Goal: Transaction & Acquisition: Purchase product/service

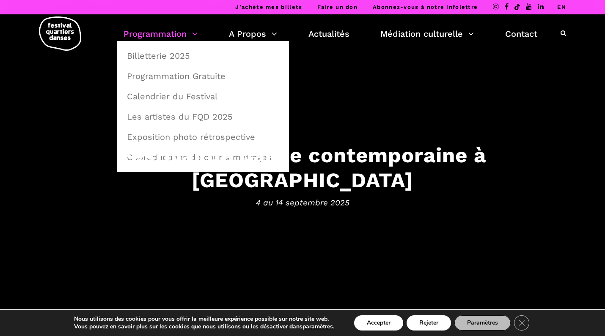
click at [174, 31] on link "Programmation" at bounding box center [161, 34] width 74 height 14
click at [161, 55] on link "Billetterie 2025" at bounding box center [203, 55] width 162 height 19
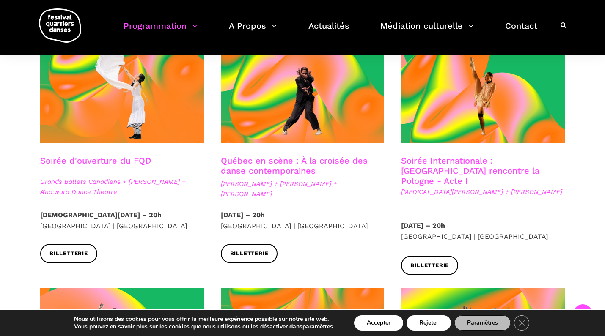
scroll to position [234, 0]
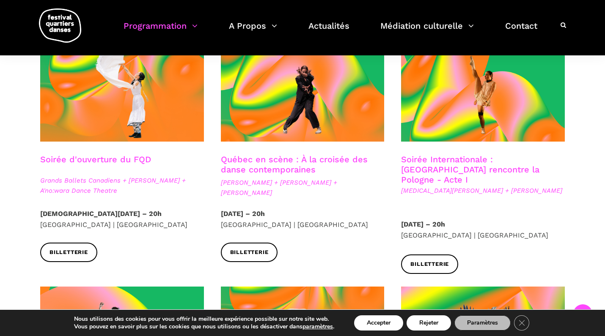
click at [267, 163] on link "Québec en scène : À la croisée des danse contemporaines" at bounding box center [294, 164] width 147 height 20
click at [264, 159] on link "Québec en scène : À la croisée des danse contemporaines" at bounding box center [294, 164] width 147 height 20
click at [267, 193] on span "Ivanie Aubin-Malo + Zachary Bastille + Pauline Berndsen Danse" at bounding box center [303, 188] width 164 height 20
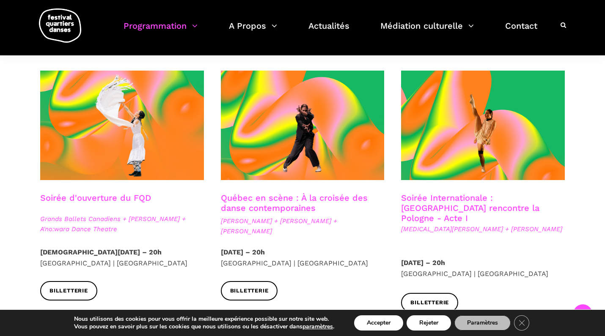
scroll to position [206, 0]
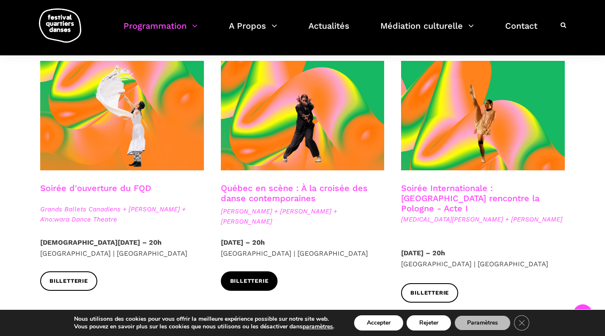
click at [258, 281] on span "Billetterie" at bounding box center [249, 281] width 39 height 9
click at [245, 279] on span "Billetterie" at bounding box center [249, 281] width 39 height 9
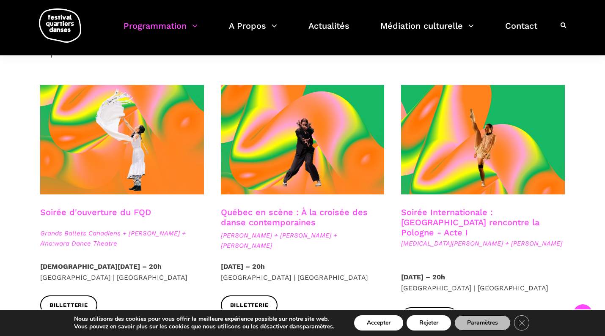
scroll to position [163, 0]
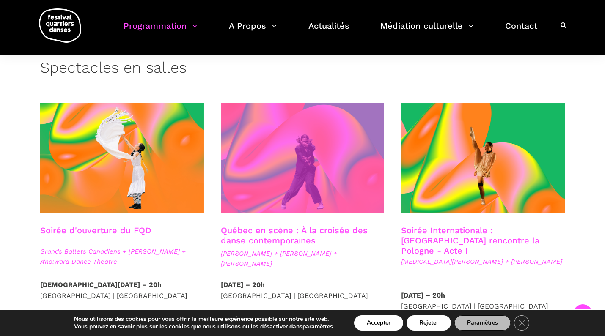
click at [309, 164] on span at bounding box center [303, 158] width 164 height 110
click at [260, 172] on span at bounding box center [303, 158] width 164 height 110
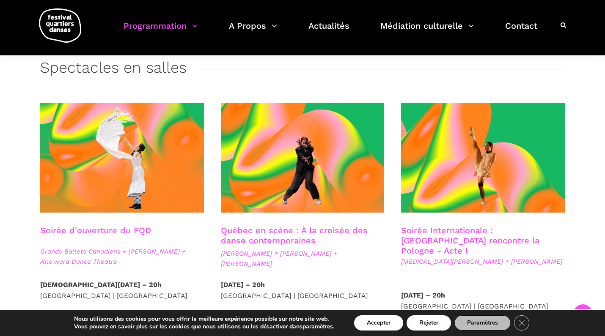
click at [276, 234] on link "Québec en scène : À la croisée des danse contemporaines" at bounding box center [294, 236] width 147 height 20
click at [102, 230] on link "Soirée d'ouverture du FQD" at bounding box center [95, 231] width 111 height 10
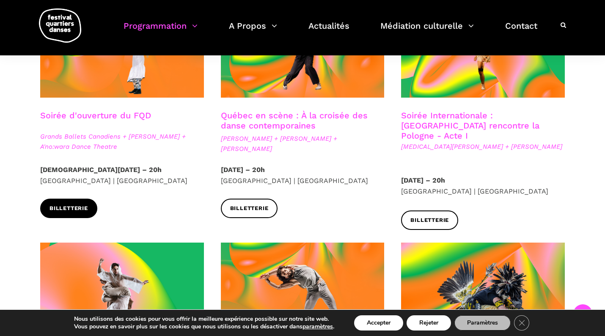
scroll to position [278, 0]
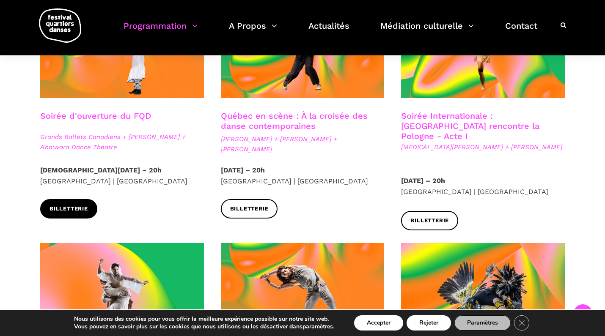
click at [66, 203] on link "Billetterie" at bounding box center [68, 208] width 57 height 19
click at [64, 207] on span "Billetterie" at bounding box center [69, 209] width 39 height 9
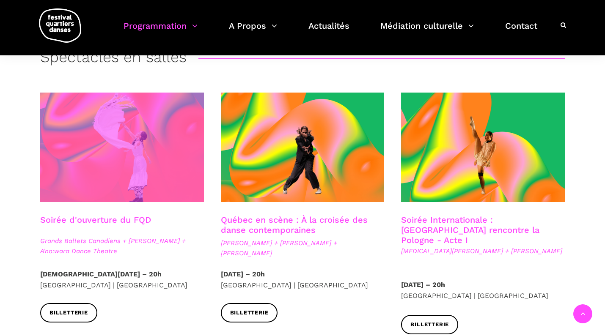
scroll to position [175, 0]
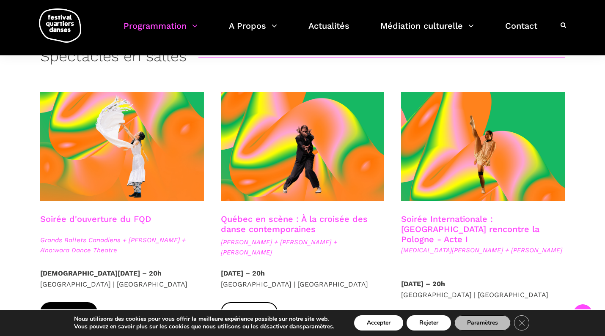
click at [83, 309] on span "Billetterie" at bounding box center [69, 312] width 39 height 9
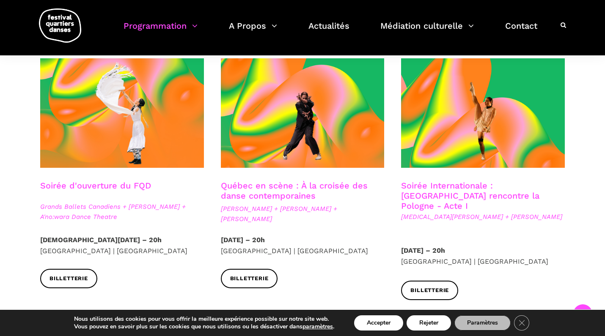
scroll to position [214, 0]
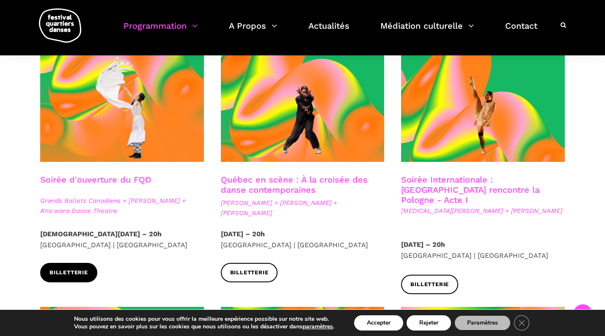
click at [78, 270] on span "Billetterie" at bounding box center [69, 273] width 39 height 9
click at [424, 326] on button "Rejeter" at bounding box center [429, 323] width 44 height 15
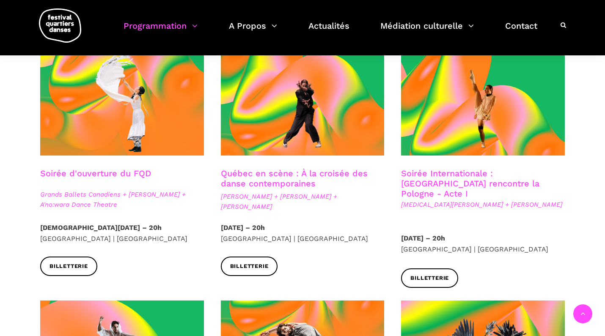
scroll to position [221, 0]
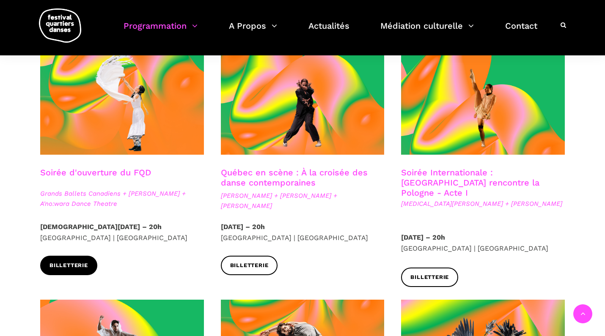
click at [69, 262] on span "Billetterie" at bounding box center [69, 266] width 39 height 9
click at [103, 172] on link "Soirée d'ouverture du FQD" at bounding box center [95, 173] width 111 height 10
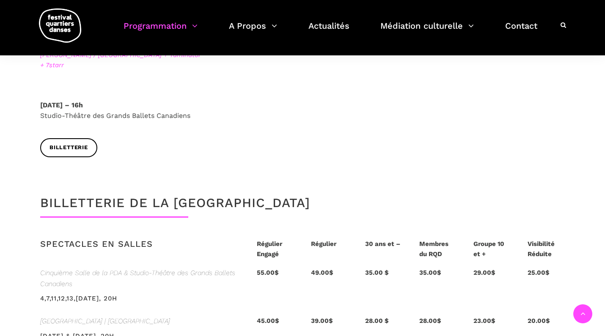
scroll to position [1645, 0]
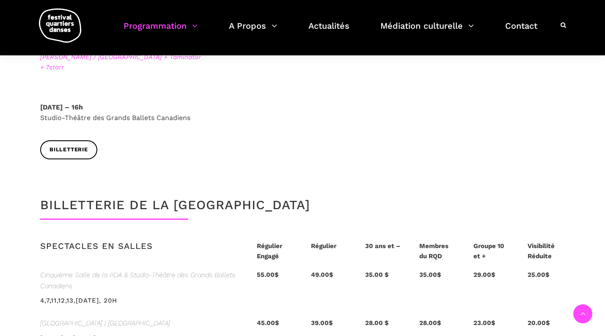
click at [269, 242] on strong "Régulier Engagé" at bounding box center [269, 251] width 25 height 18
click at [264, 242] on strong "Régulier Engagé" at bounding box center [269, 251] width 25 height 18
click at [75, 241] on h3 "Spectacles en salles" at bounding box center [96, 251] width 113 height 21
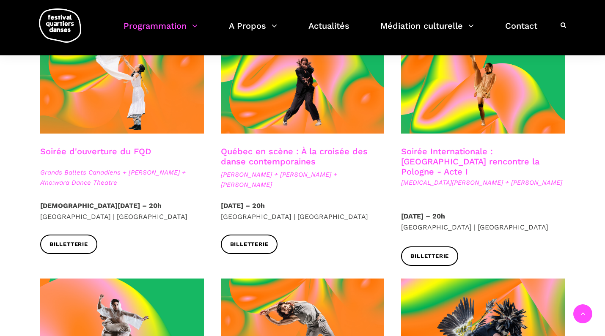
scroll to position [246, 0]
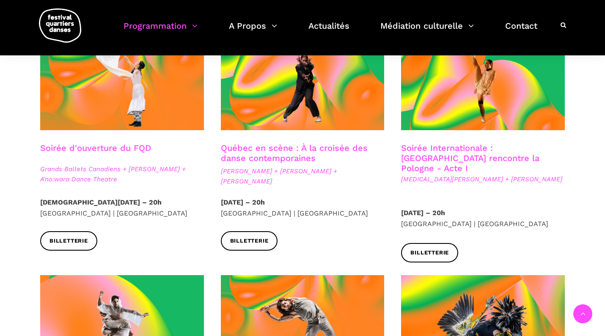
click at [92, 150] on link "Soirée d'ouverture du FQD" at bounding box center [95, 148] width 111 height 10
click at [83, 167] on span "Grands Ballets Canadiens + [PERSON_NAME] + A'no:wara Dance Theatre" at bounding box center [122, 174] width 164 height 20
click at [79, 176] on span "Grands Ballets Canadiens + [PERSON_NAME] + A'no:wara Dance Theatre" at bounding box center [122, 174] width 164 height 20
click at [52, 173] on span "Grands Ballets Canadiens + [PERSON_NAME] + A'no:wara Dance Theatre" at bounding box center [122, 174] width 164 height 20
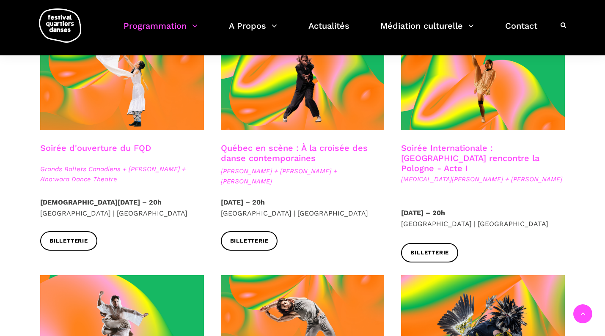
click at [78, 133] on div at bounding box center [122, 82] width 181 height 122
